Goal: Navigation & Orientation: Find specific page/section

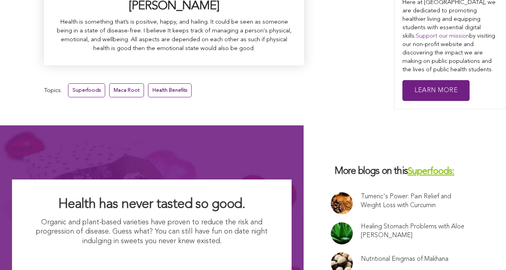
scroll to position [5219, 0]
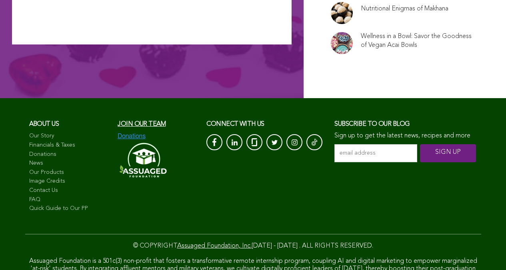
click at [50, 141] on link "Financials & Taxes" at bounding box center [69, 145] width 81 height 8
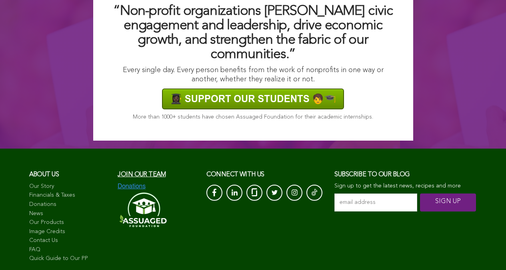
scroll to position [687, 0]
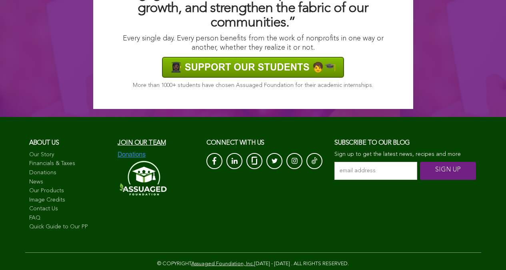
click at [118, 146] on span "Join our team" at bounding box center [142, 143] width 48 height 6
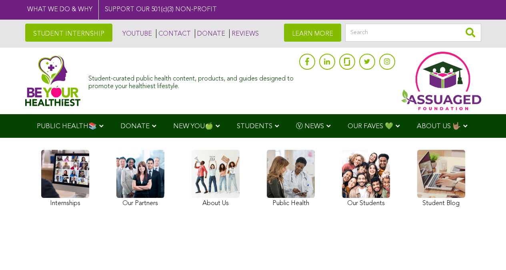
click at [35, 81] on img at bounding box center [53, 80] width 56 height 51
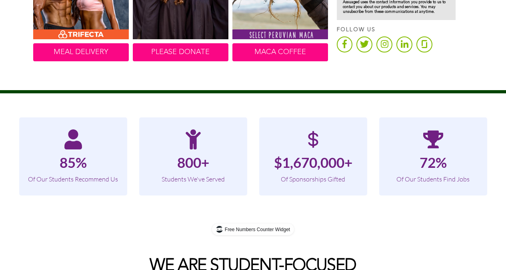
scroll to position [629, 0]
